Goal: Information Seeking & Learning: Check status

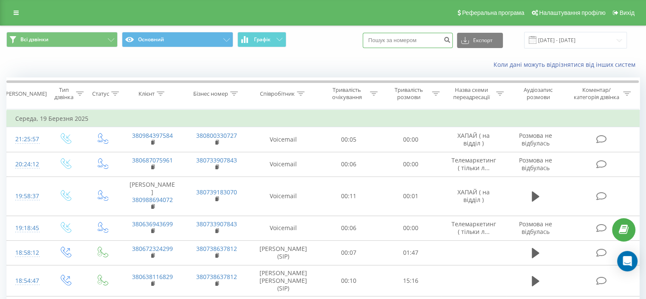
click at [417, 40] on input at bounding box center [408, 40] width 90 height 15
paste input "380969670541"
type input "380969670541"
click at [451, 39] on icon "submit" at bounding box center [447, 38] width 7 height 5
click at [420, 44] on input at bounding box center [408, 40] width 90 height 15
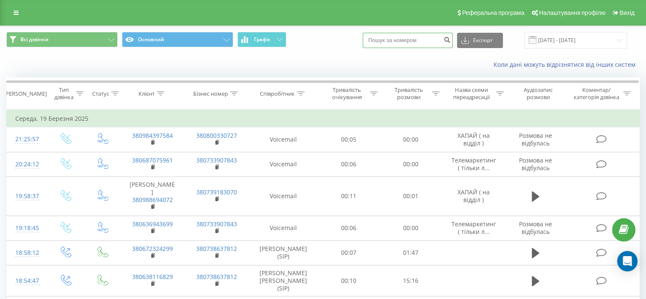
paste input "380979550795"
type input "380979550795"
click at [451, 39] on icon "submit" at bounding box center [447, 38] width 7 height 5
